Goal: Information Seeking & Learning: Learn about a topic

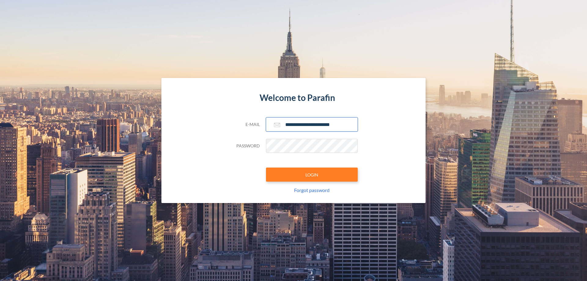
type input "**********"
click at [312, 175] on button "LOGIN" at bounding box center [312, 175] width 92 height 14
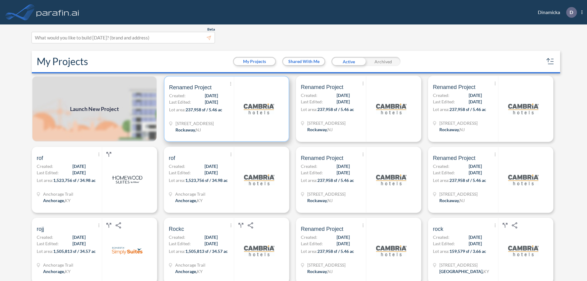
scroll to position [2, 0]
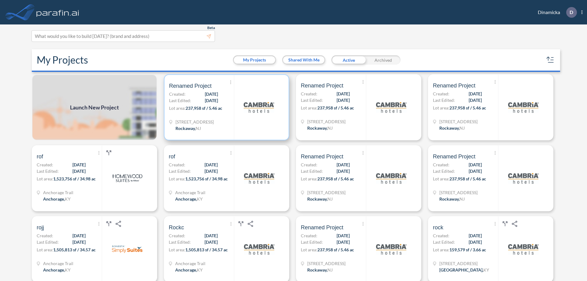
click at [225, 107] on p "Lot area: 237,958 sf / 5.46 ac" at bounding box center [201, 109] width 65 height 9
